Goal: Obtain resource: Download file/media

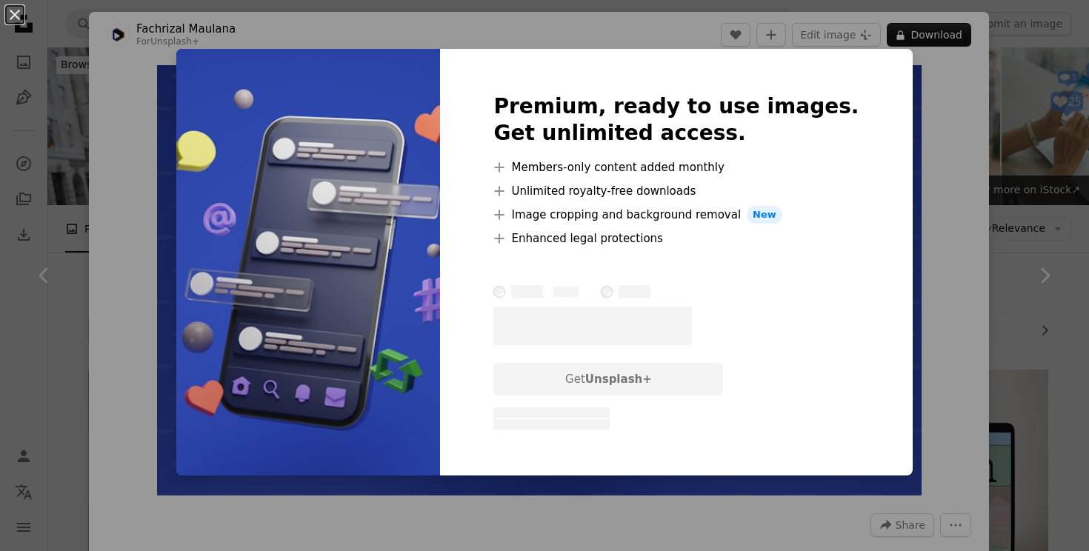
scroll to position [1749, 0]
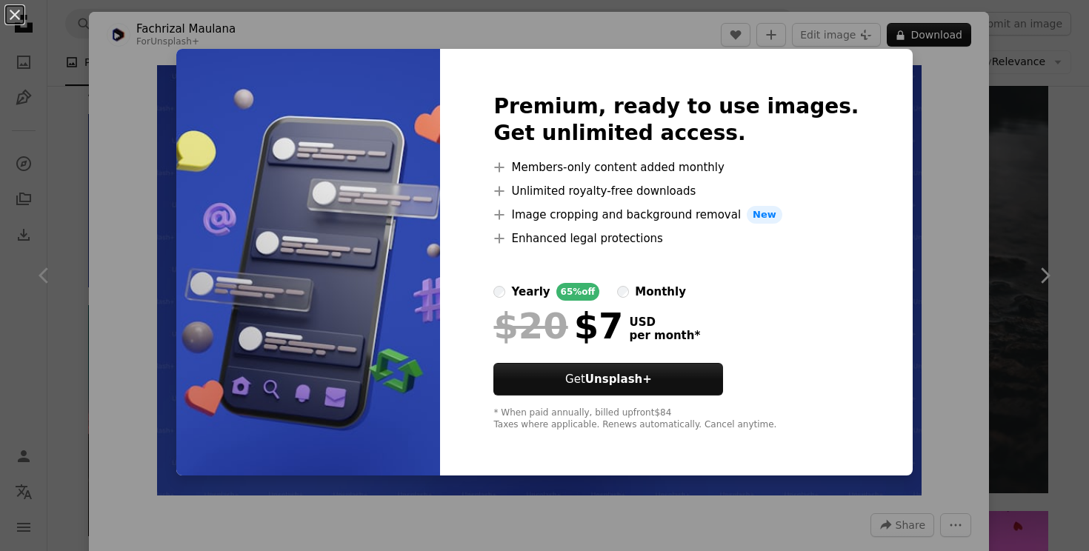
click at [126, 51] on div "An X shape Premium, ready to use images. Get unlimited access. A plus sign Memb…" at bounding box center [544, 275] width 1089 height 551
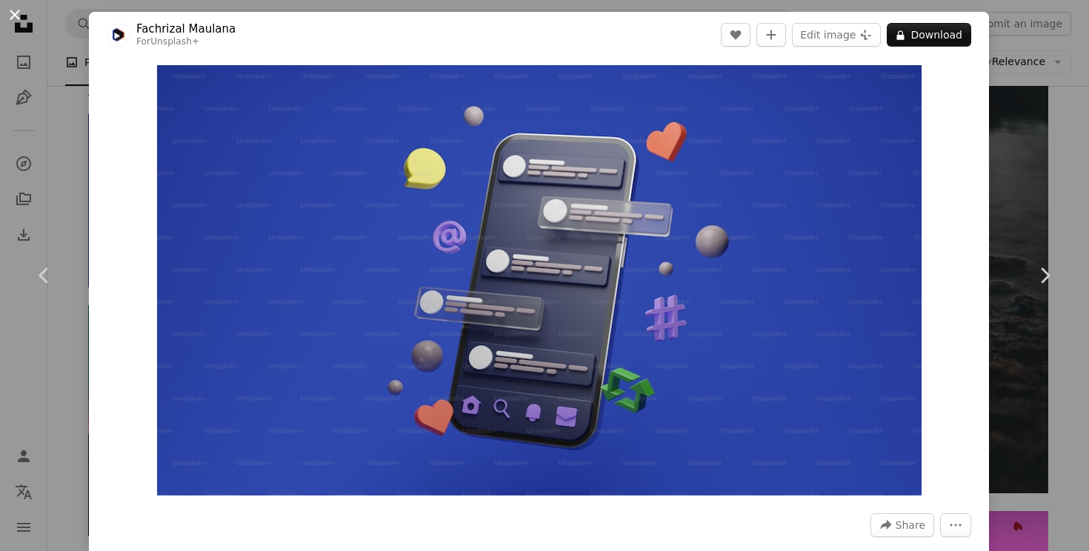
click at [18, 18] on button "An X shape" at bounding box center [15, 15] width 18 height 18
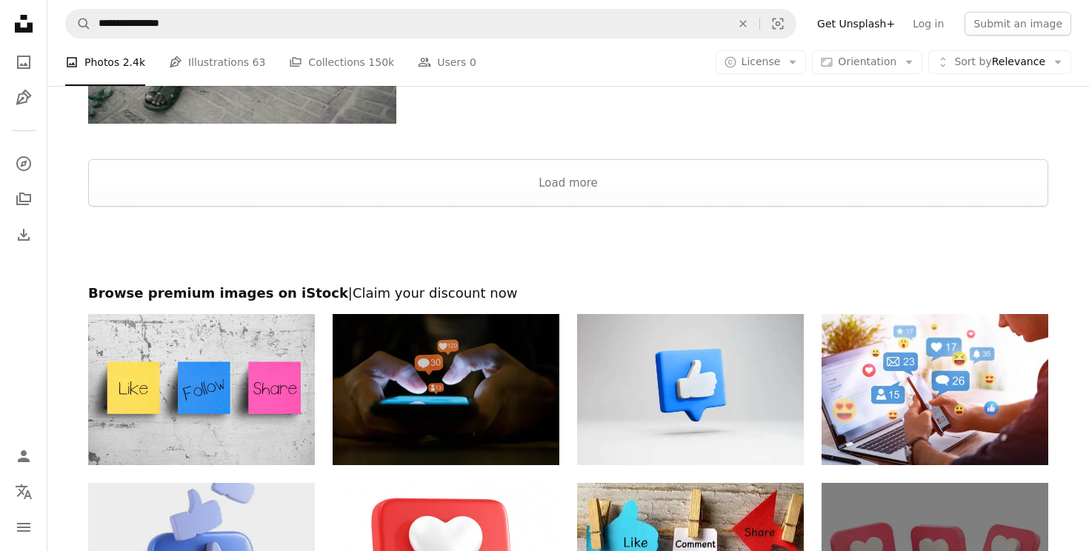
scroll to position [3041, 0]
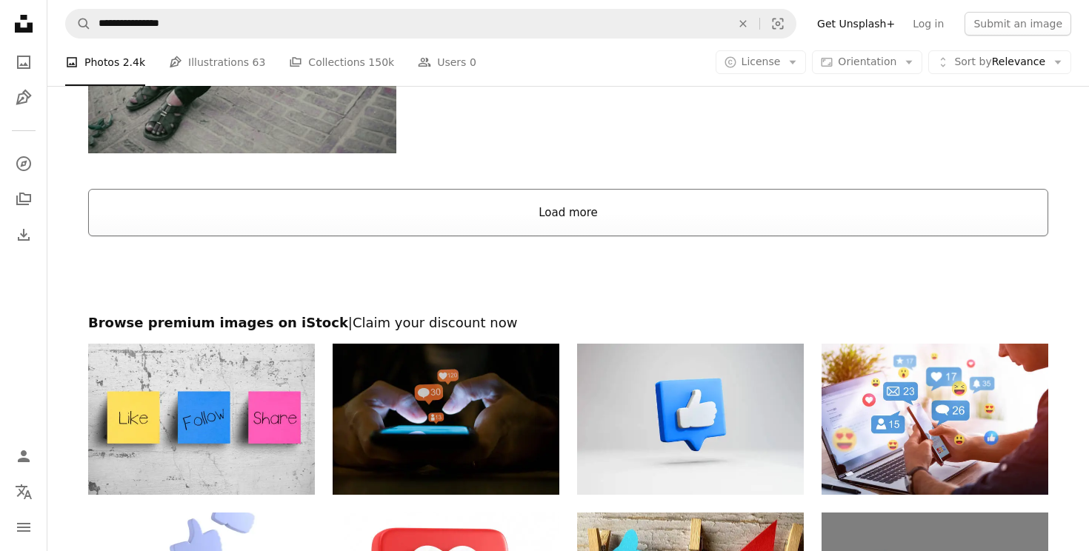
click at [268, 206] on button "Load more" at bounding box center [568, 212] width 960 height 47
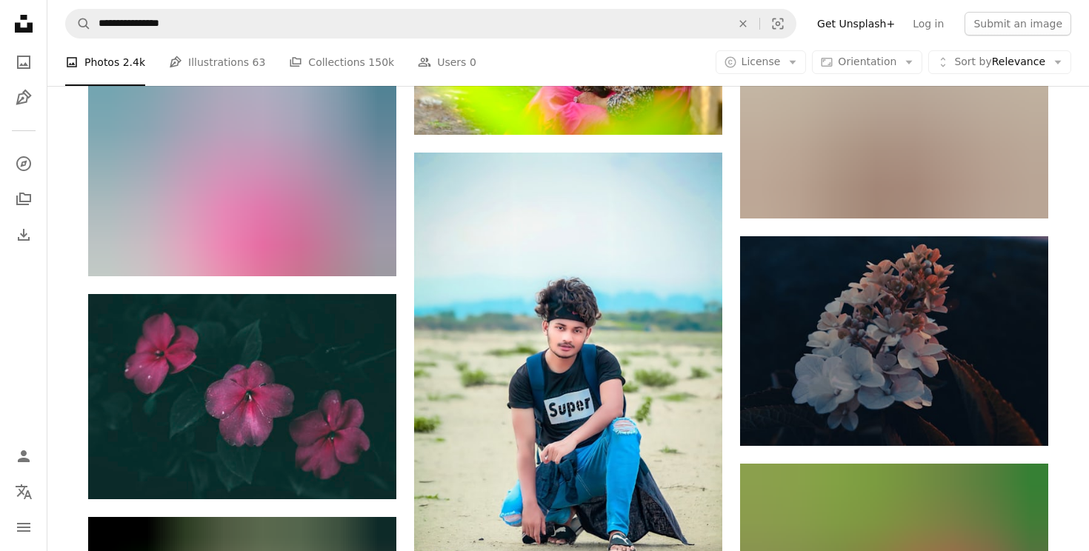
scroll to position [34003, 0]
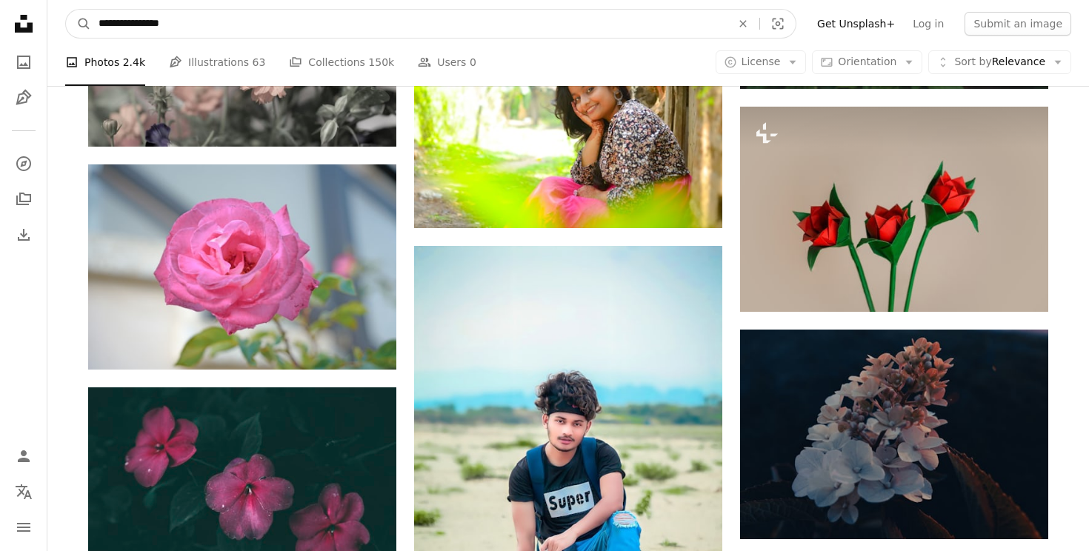
click at [722, 17] on input "**********" at bounding box center [408, 24] width 635 height 28
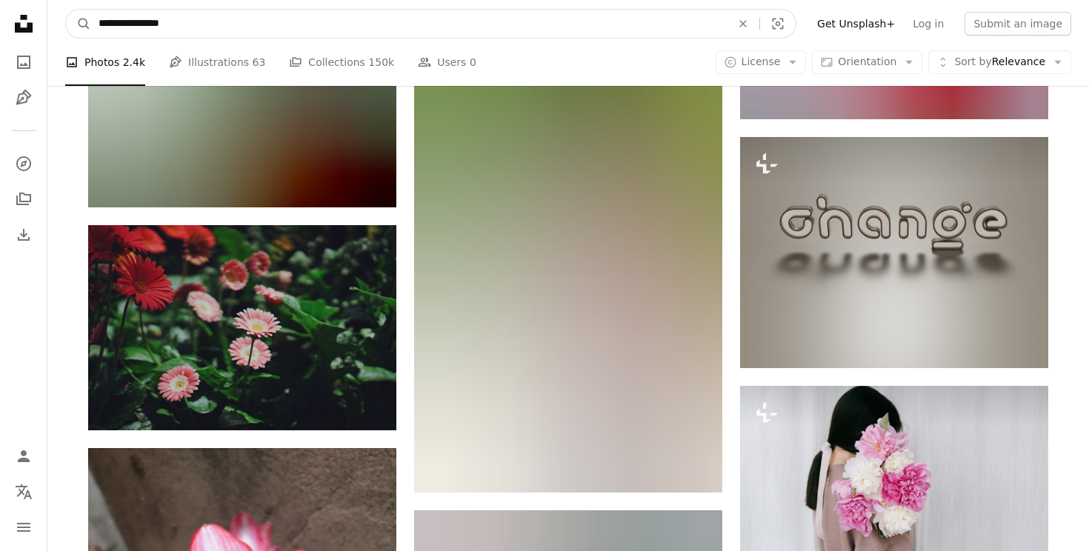
scroll to position [64495, 0]
